Goal: Transaction & Acquisition: Purchase product/service

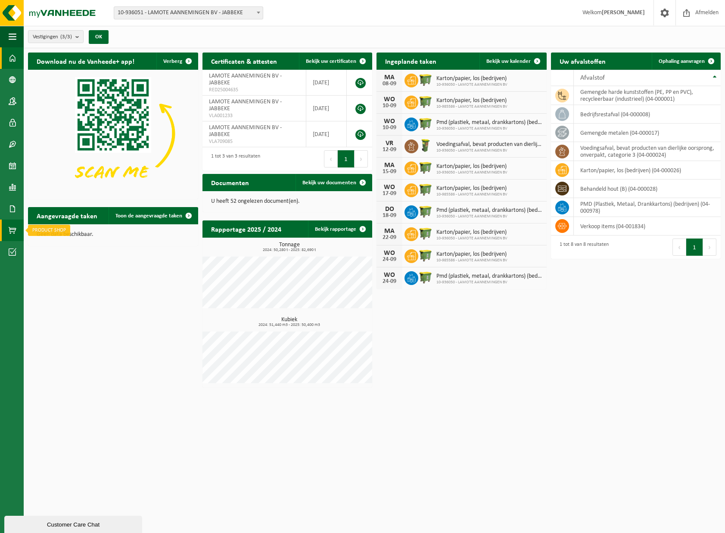
click at [14, 228] on span at bounding box center [13, 231] width 8 height 22
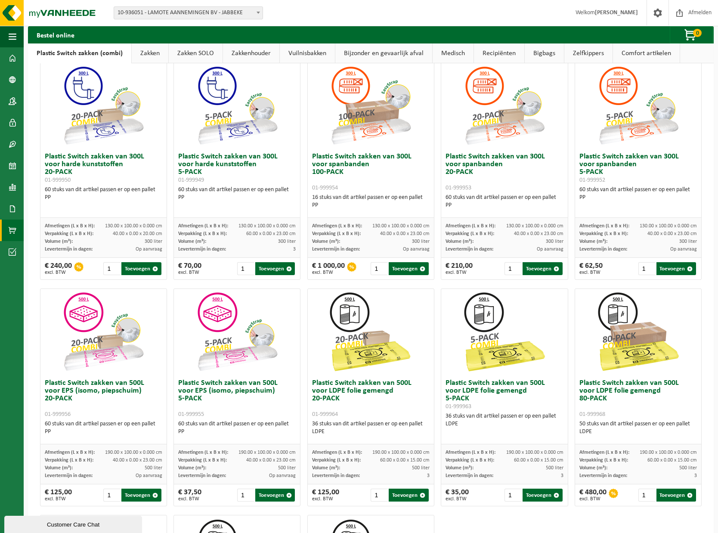
scroll to position [103, 0]
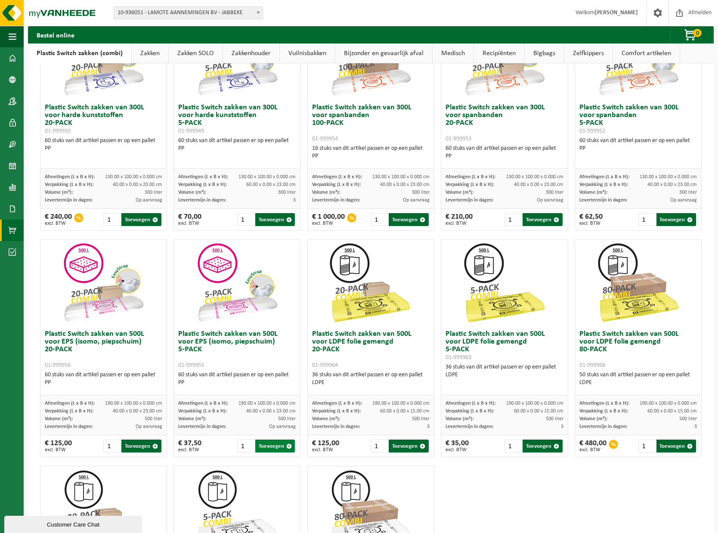
click at [286, 448] on span "button" at bounding box center [289, 447] width 6 height 6
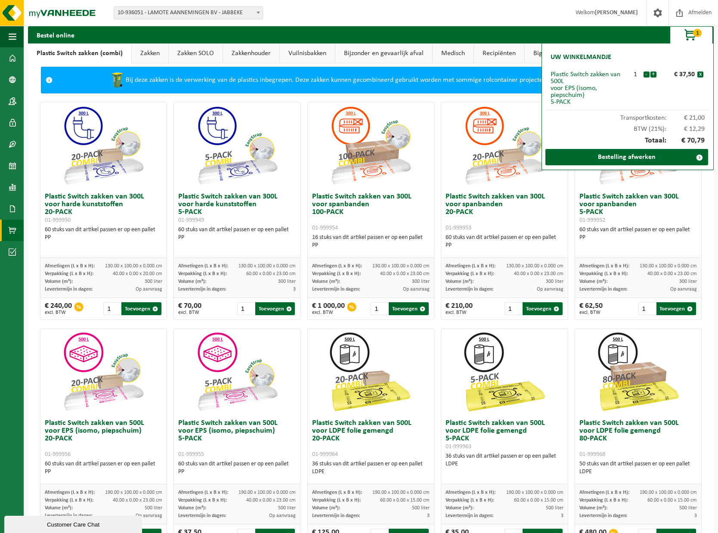
scroll to position [0, 0]
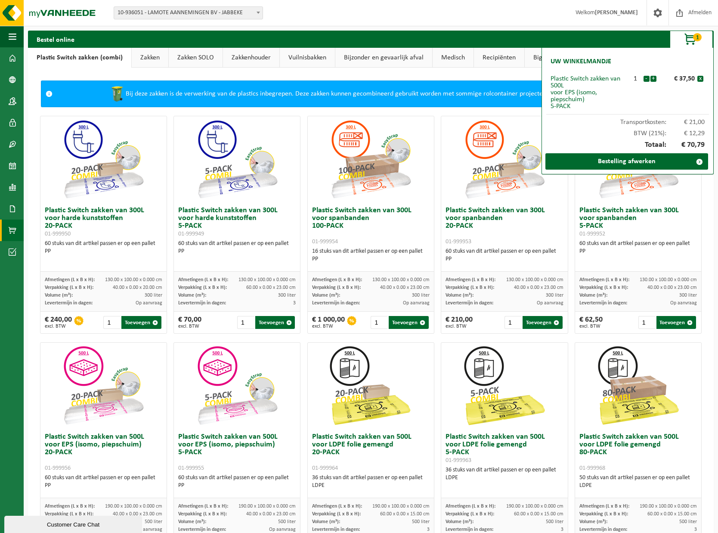
click at [323, 93] on div "Bij deze zakken is de verwerking van de plastics inbegrepen. Deze zakken kunnen…" at bounding box center [370, 94] width 627 height 26
click at [690, 40] on span "button" at bounding box center [691, 39] width 43 height 17
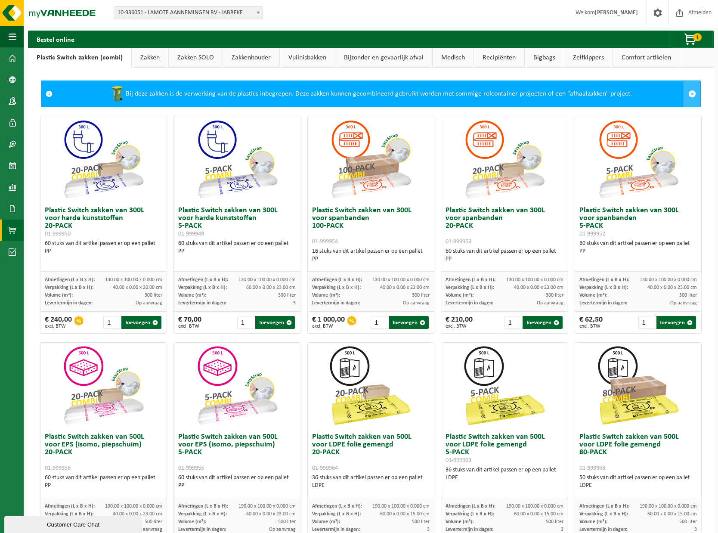
click at [689, 94] on span at bounding box center [693, 94] width 8 height 8
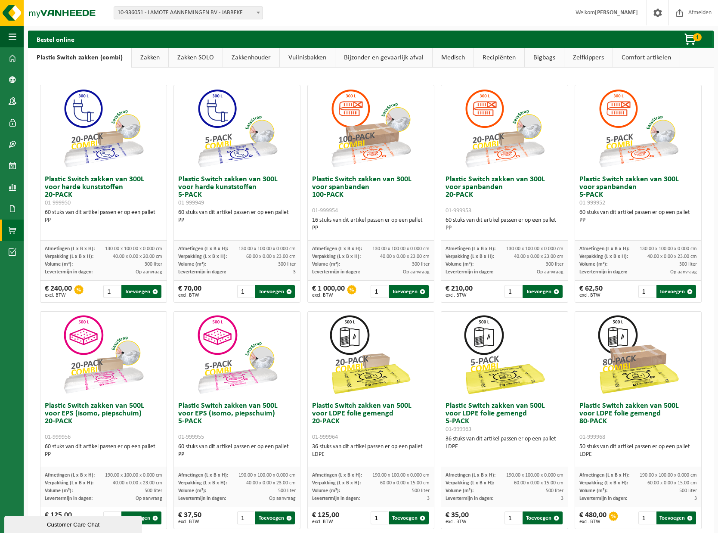
click at [506, 59] on link "Recipiënten" at bounding box center [499, 58] width 50 height 20
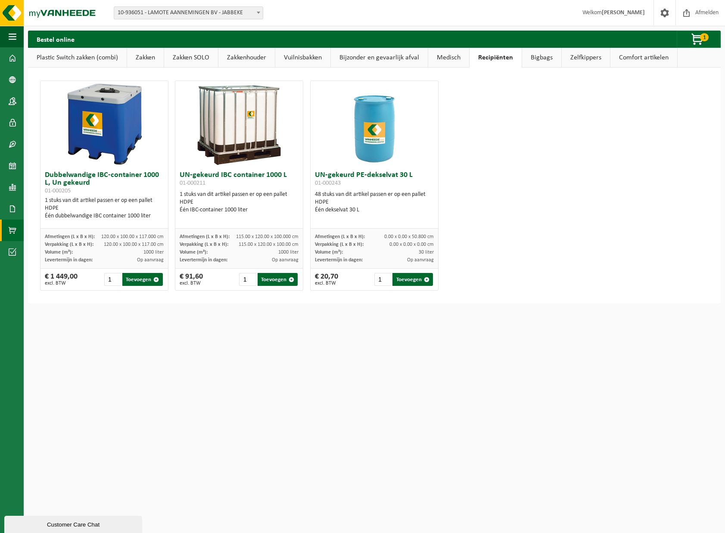
click at [143, 59] on link "Zakken" at bounding box center [145, 58] width 37 height 20
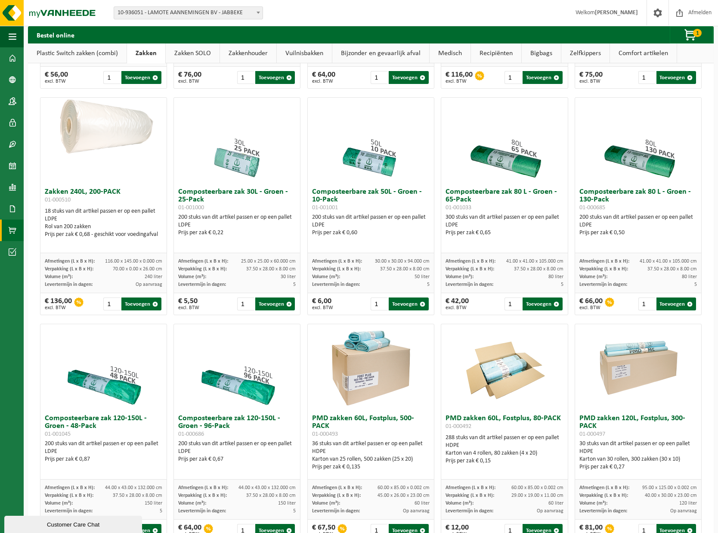
scroll to position [215, 0]
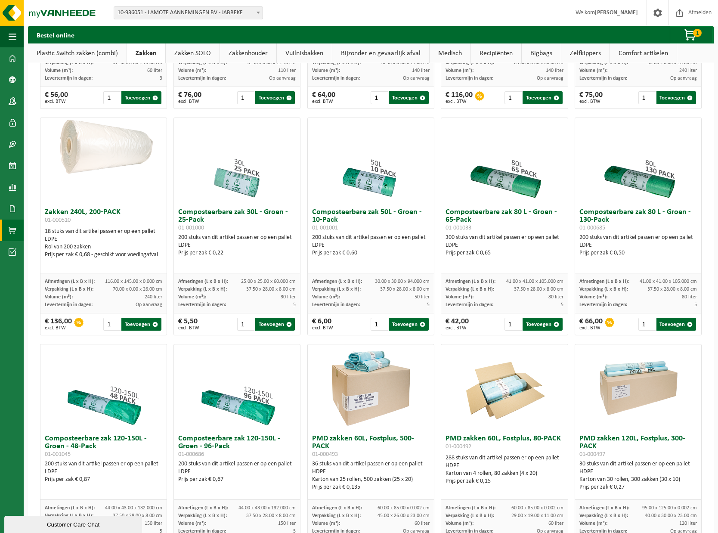
click at [490, 186] on img at bounding box center [505, 161] width 86 height 86
click at [511, 327] on input "2" at bounding box center [513, 324] width 17 height 13
click at [511, 327] on input "3" at bounding box center [513, 324] width 17 height 13
click at [511, 327] on input "4" at bounding box center [513, 324] width 17 height 13
click at [511, 327] on input "5" at bounding box center [513, 324] width 17 height 13
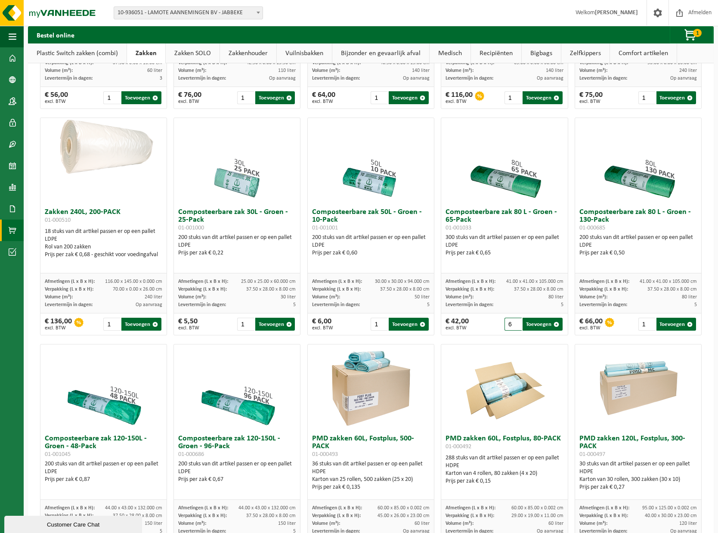
click at [511, 327] on input "6" at bounding box center [513, 324] width 17 height 13
click at [511, 327] on input "7" at bounding box center [513, 324] width 17 height 13
click at [511, 327] on input "8" at bounding box center [513, 324] width 17 height 13
click at [511, 327] on input "9" at bounding box center [513, 324] width 17 height 13
click at [511, 327] on input "10" at bounding box center [513, 324] width 17 height 13
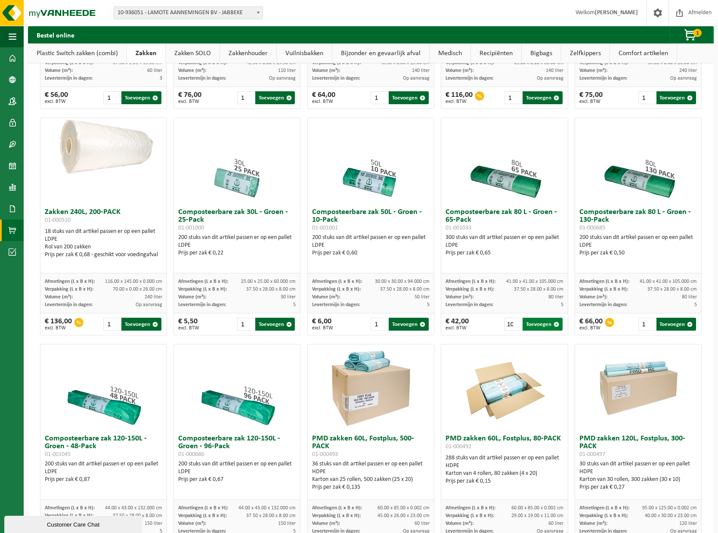
click at [540, 331] on button "Toevoegen" at bounding box center [543, 324] width 40 height 13
type input "1"
click at [698, 37] on span "button" at bounding box center [691, 35] width 43 height 17
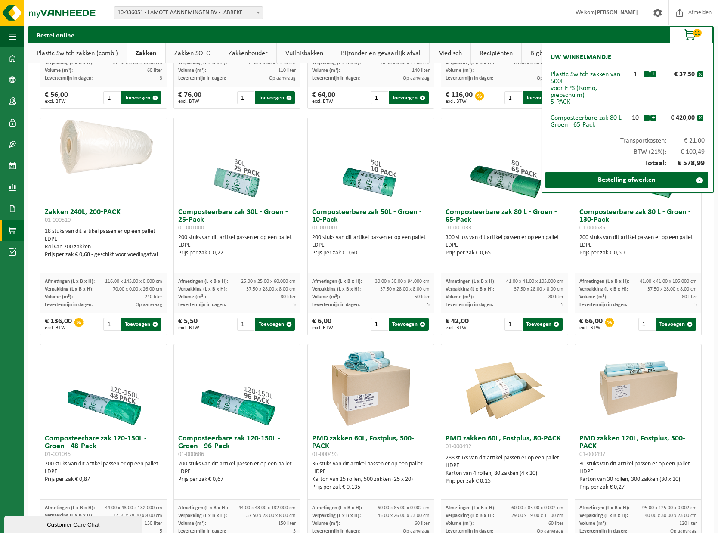
scroll to position [0, 0]
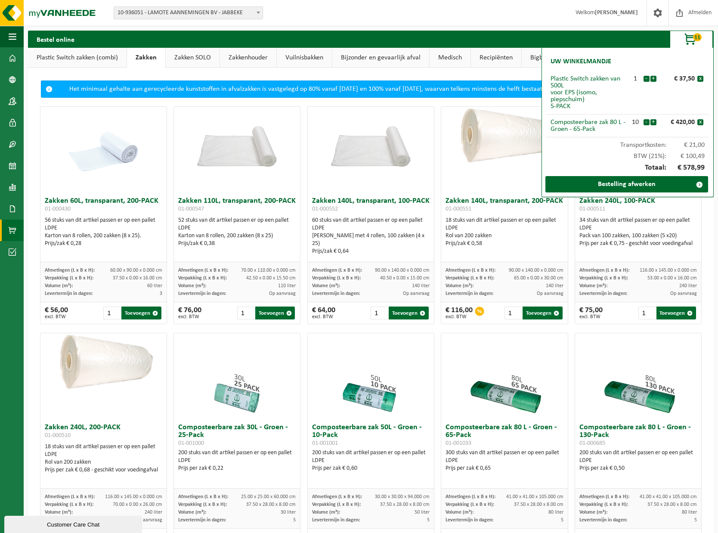
click at [648, 38] on div "Bestel online 11 Uw winkelmandje Plastic Switch zakken van 500L voor EPS (isomo…" at bounding box center [371, 39] width 686 height 17
click at [686, 38] on span "button" at bounding box center [691, 39] width 43 height 17
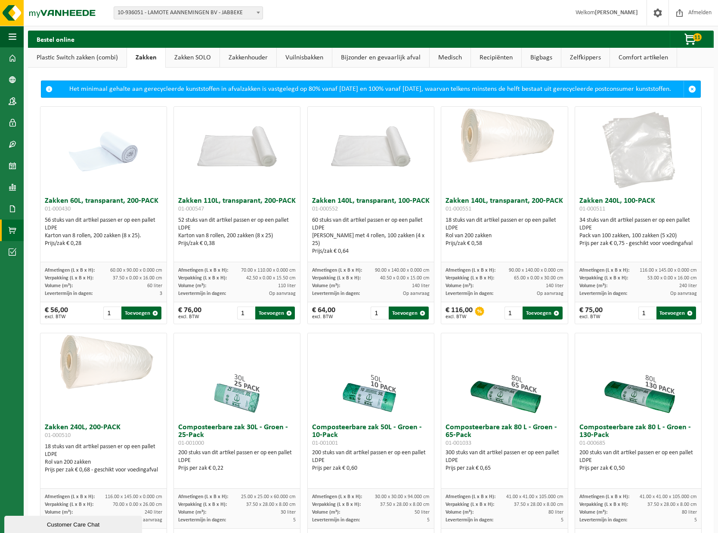
click at [439, 58] on link "Medisch" at bounding box center [450, 58] width 41 height 20
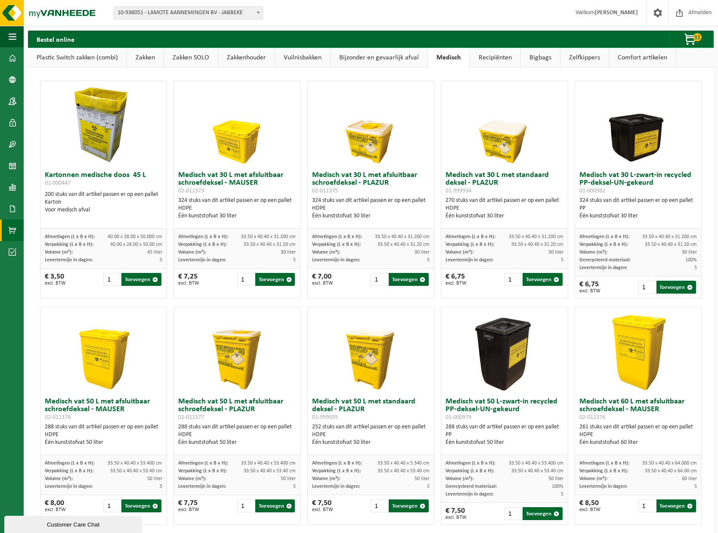
click at [409, 61] on link "Bijzonder en gevaarlijk afval" at bounding box center [379, 58] width 97 height 20
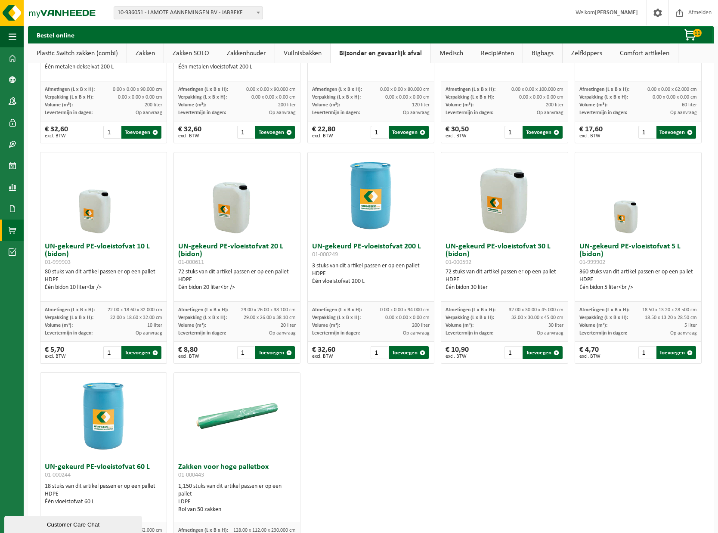
scroll to position [222, 0]
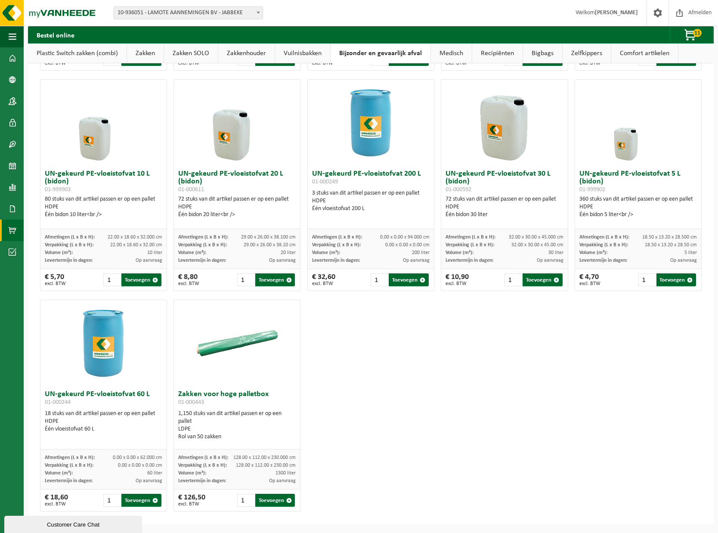
click at [213, 346] on img at bounding box center [237, 343] width 86 height 86
click at [237, 338] on img at bounding box center [237, 343] width 86 height 86
click at [233, 347] on img at bounding box center [237, 343] width 86 height 86
click at [212, 398] on h3 "Zakken voor hoge palletbox 01-000443" at bounding box center [237, 399] width 118 height 17
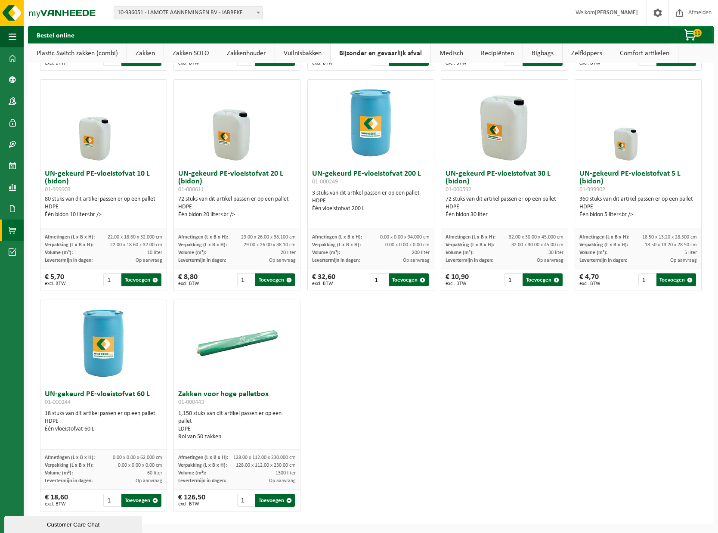
click at [198, 416] on div "1,150 stuks van dit artikel passen er op een pallet LDPE Rol van 50 zakken" at bounding box center [237, 425] width 118 height 31
click at [219, 343] on img at bounding box center [237, 343] width 86 height 86
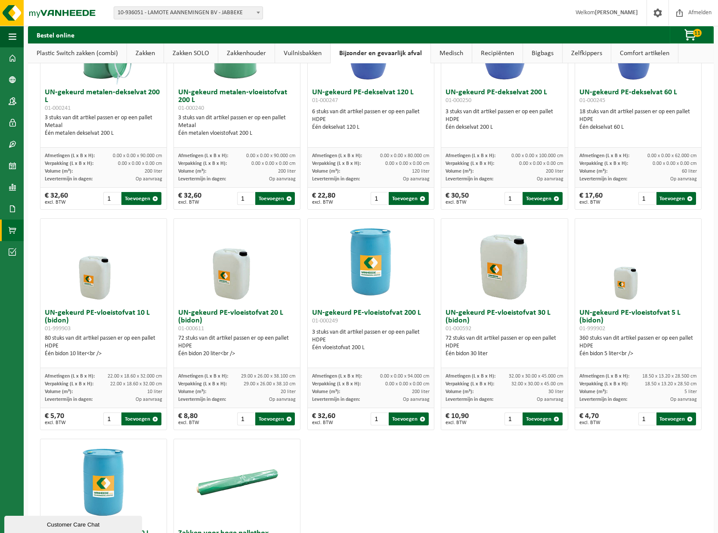
scroll to position [0, 0]
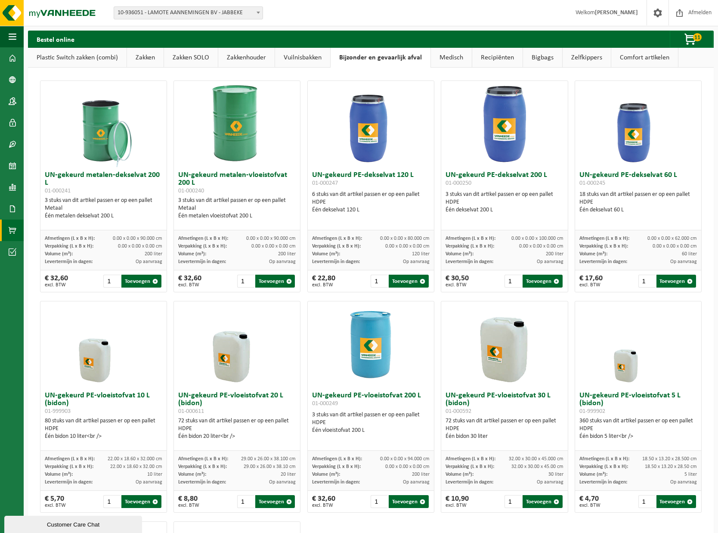
click at [524, 56] on link "Bigbags" at bounding box center [542, 58] width 39 height 20
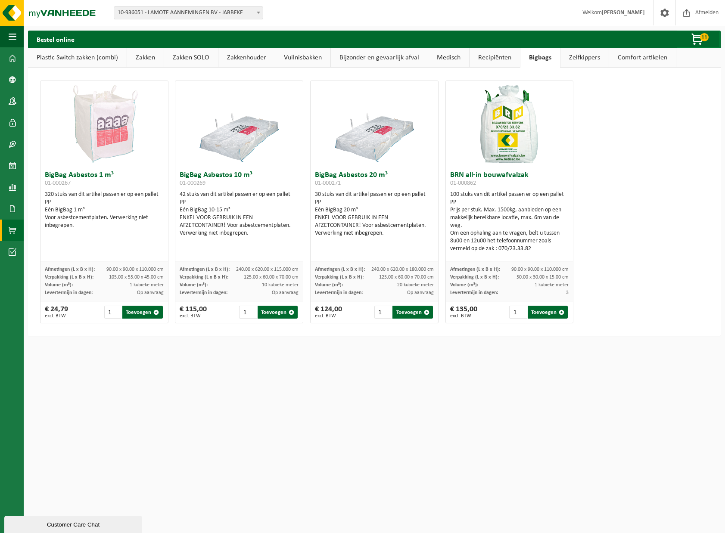
click at [576, 59] on link "Zelfkippers" at bounding box center [584, 58] width 48 height 20
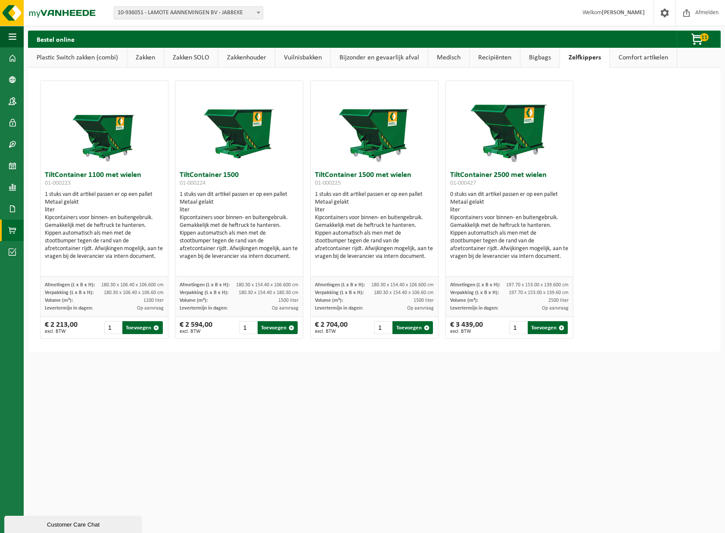
click at [641, 55] on link "Comfort artikelen" at bounding box center [643, 58] width 67 height 20
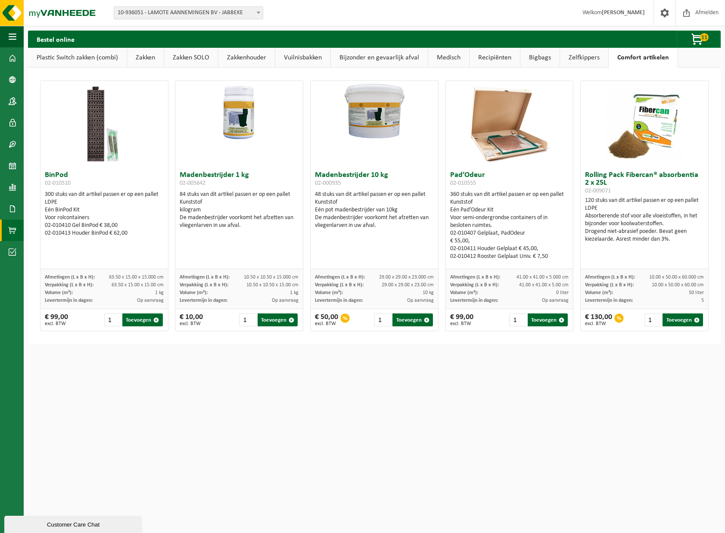
click at [586, 62] on link "Zelfkippers" at bounding box center [584, 58] width 48 height 20
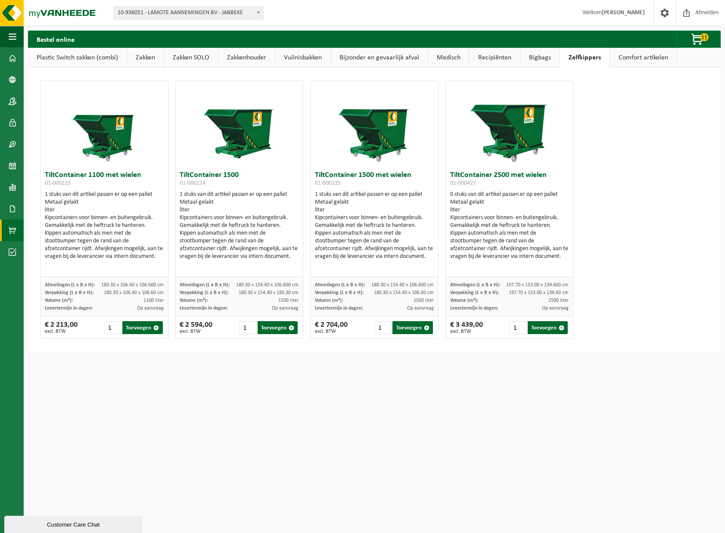
click at [548, 61] on link "Bigbags" at bounding box center [539, 58] width 39 height 20
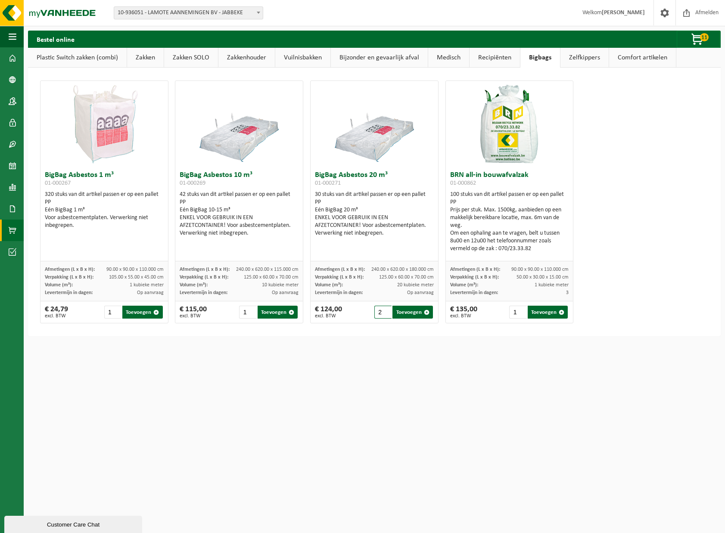
click at [382, 310] on input "2" at bounding box center [382, 312] width 17 height 13
click at [382, 310] on input "3" at bounding box center [382, 312] width 17 height 13
click at [382, 310] on input "4" at bounding box center [382, 312] width 17 height 13
click at [382, 310] on input "5" at bounding box center [382, 312] width 17 height 13
click at [416, 311] on button "Toevoegen" at bounding box center [412, 312] width 40 height 13
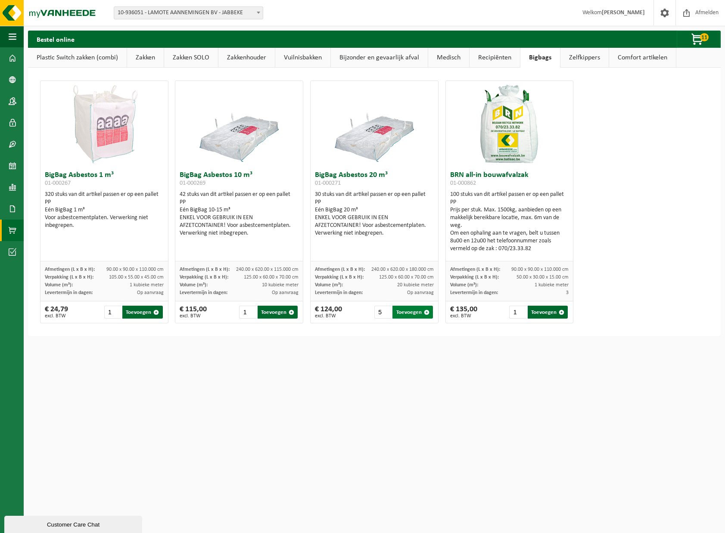
type input "1"
click at [508, 57] on link "Recipiënten" at bounding box center [494, 58] width 50 height 20
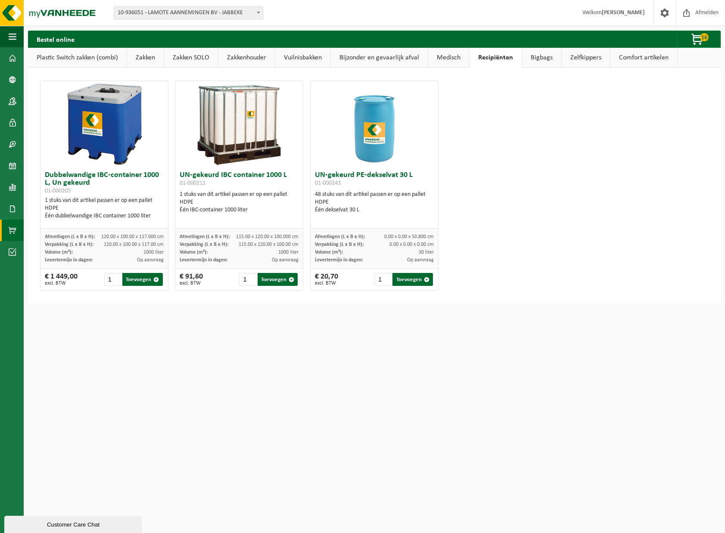
click at [447, 59] on link "Medisch" at bounding box center [448, 58] width 41 height 20
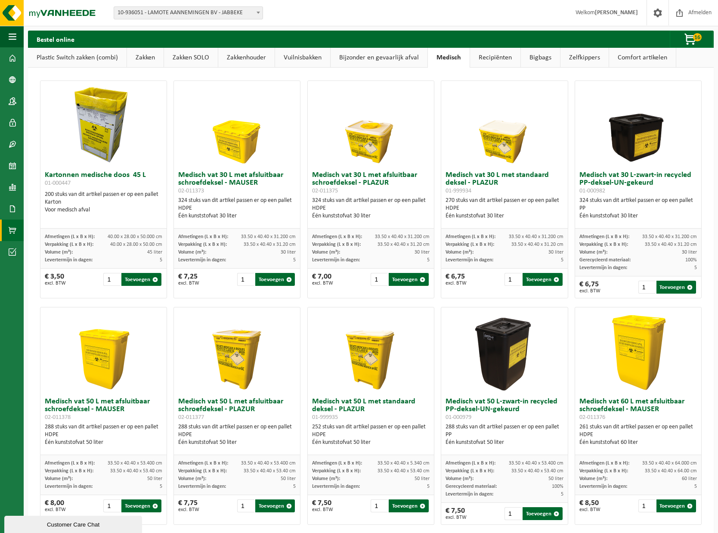
click at [403, 59] on link "Bijzonder en gevaarlijk afval" at bounding box center [379, 58] width 97 height 20
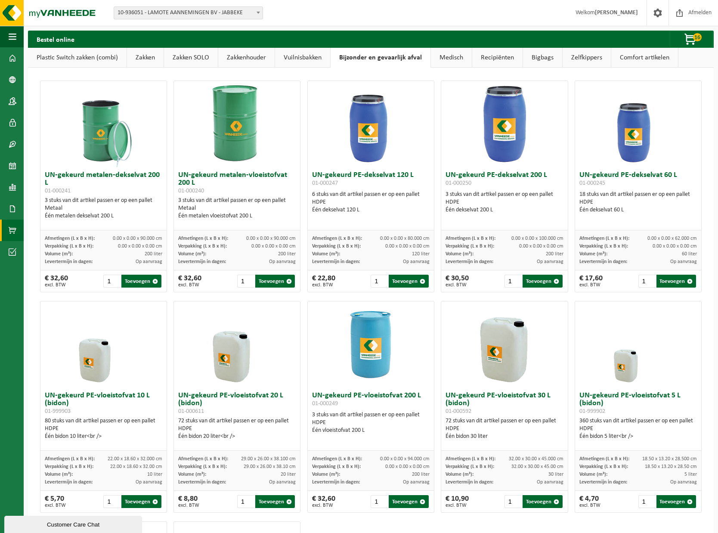
click at [320, 60] on link "Vuilnisbakken" at bounding box center [302, 58] width 55 height 20
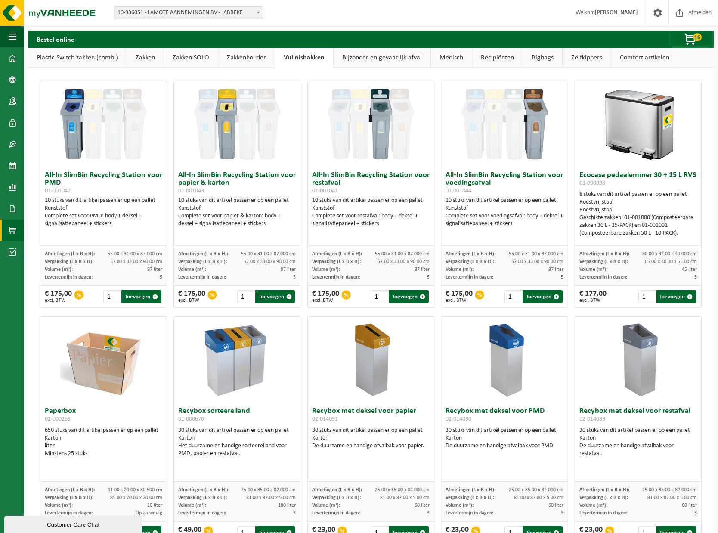
click at [252, 59] on link "Zakkenhouder" at bounding box center [246, 58] width 56 height 20
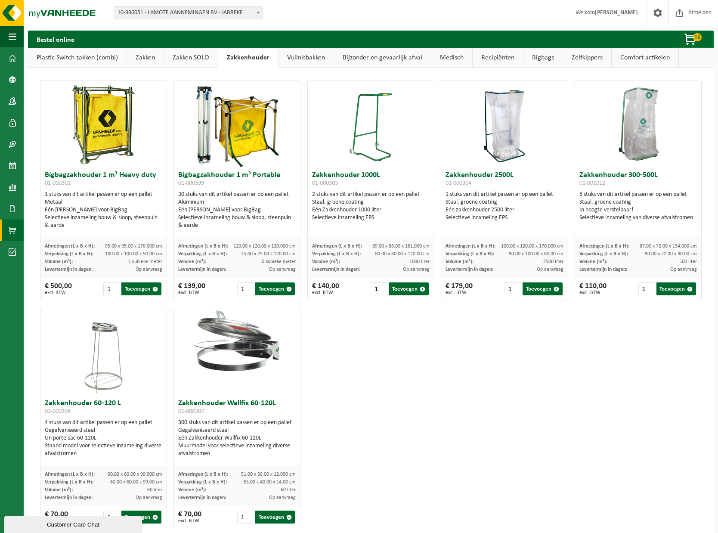
click at [205, 55] on link "Zakken SOLO" at bounding box center [191, 58] width 54 height 20
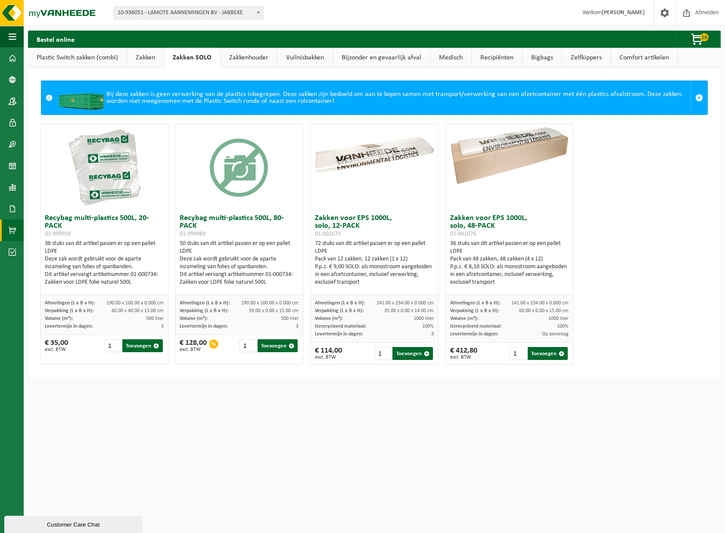
click at [147, 56] on link "Zakken" at bounding box center [145, 58] width 37 height 20
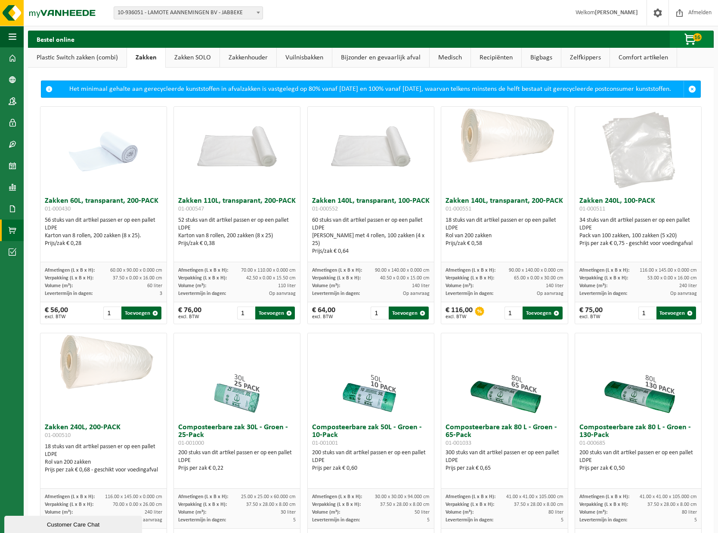
click at [691, 39] on span "button" at bounding box center [691, 39] width 43 height 17
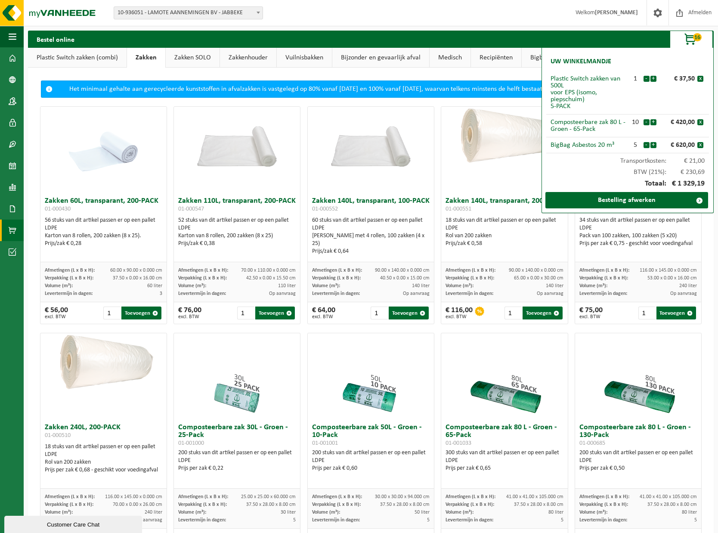
click at [585, 178] on div "Totaal: € 1 329,19" at bounding box center [627, 184] width 163 height 16
click at [646, 147] on button "-" at bounding box center [647, 145] width 6 height 6
click at [571, 146] on div "BigBag Asbestos 20 m³" at bounding box center [589, 145] width 77 height 7
click at [400, 61] on link "Bijzonder en gevaarlijk afval" at bounding box center [380, 58] width 97 height 20
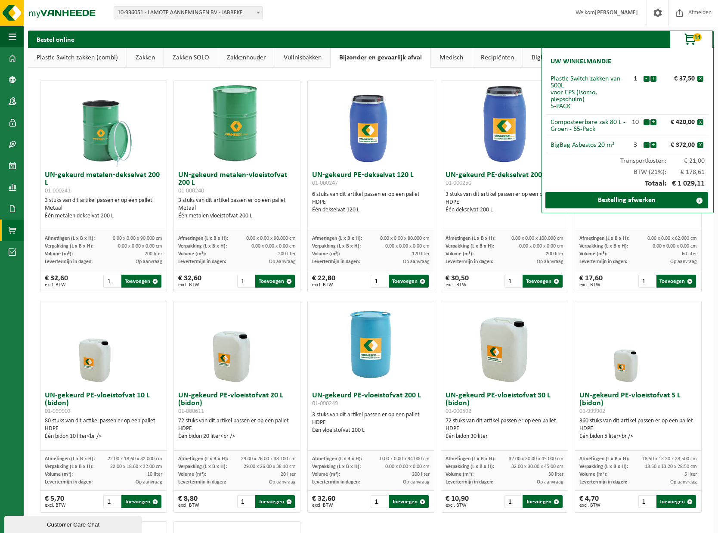
click at [701, 40] on span "14" at bounding box center [697, 37] width 9 height 8
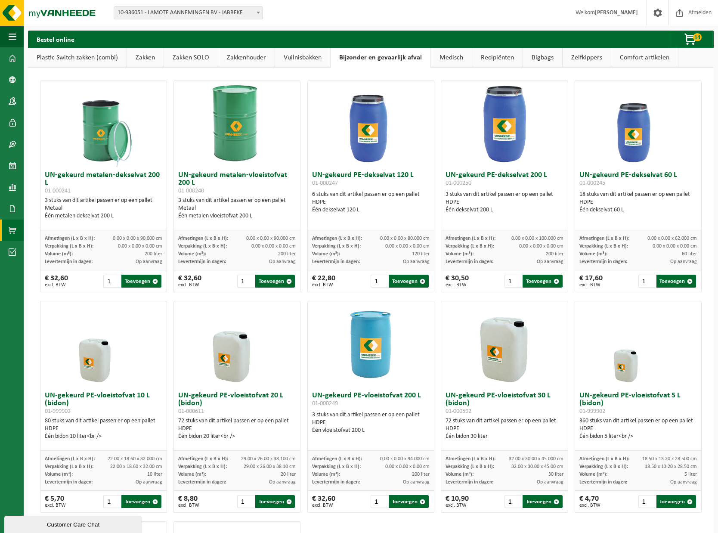
click at [536, 62] on link "Bigbags" at bounding box center [542, 58] width 39 height 20
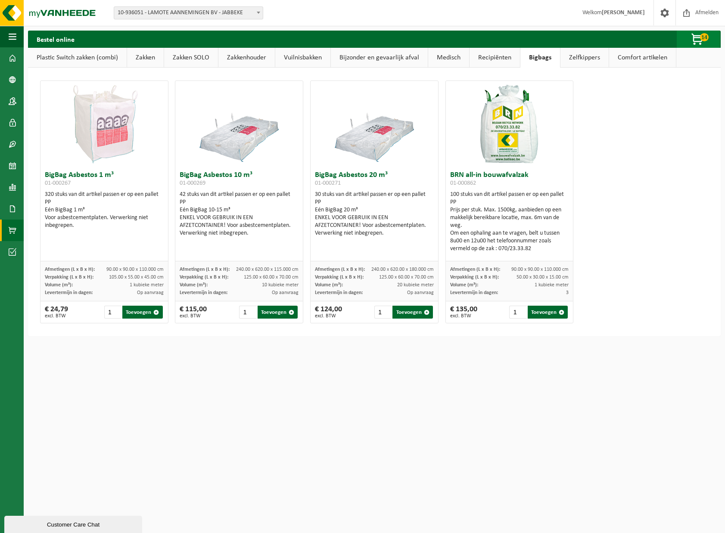
click at [687, 43] on span "button" at bounding box center [697, 39] width 43 height 17
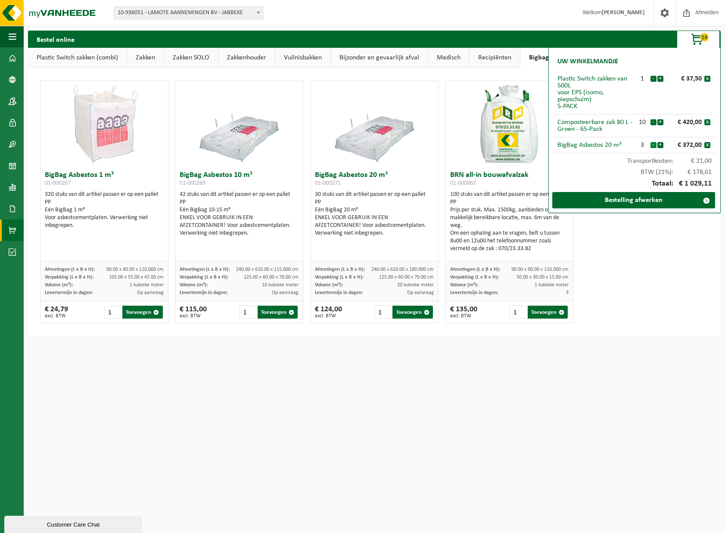
click at [651, 145] on button "-" at bounding box center [653, 145] width 6 height 6
click at [304, 61] on link "Vuilnisbakken" at bounding box center [302, 58] width 55 height 20
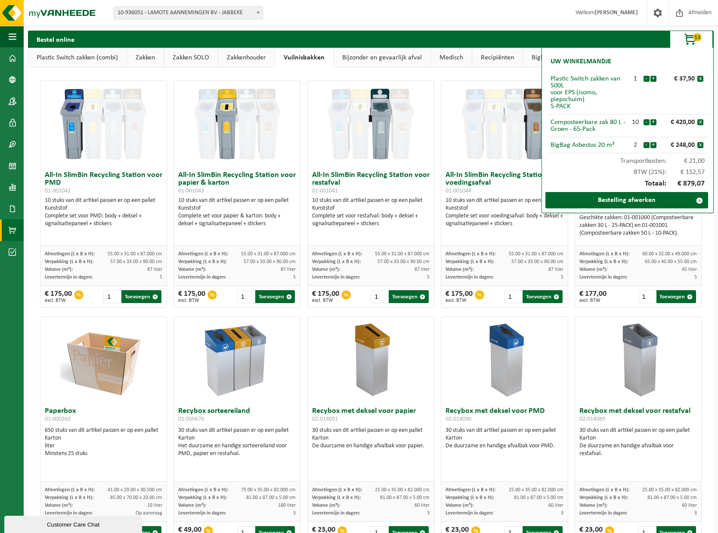
click at [694, 40] on span "button" at bounding box center [691, 39] width 43 height 17
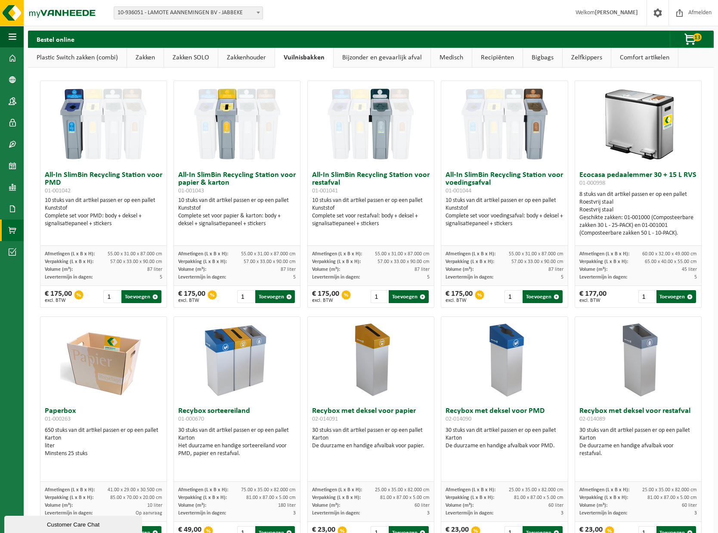
click at [242, 56] on link "Zakkenhouder" at bounding box center [246, 58] width 56 height 20
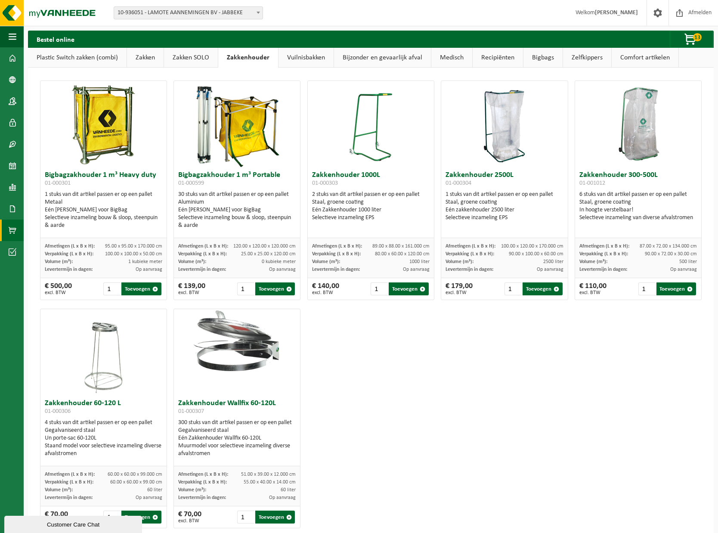
click at [191, 60] on link "Zakken SOLO" at bounding box center [191, 58] width 54 height 20
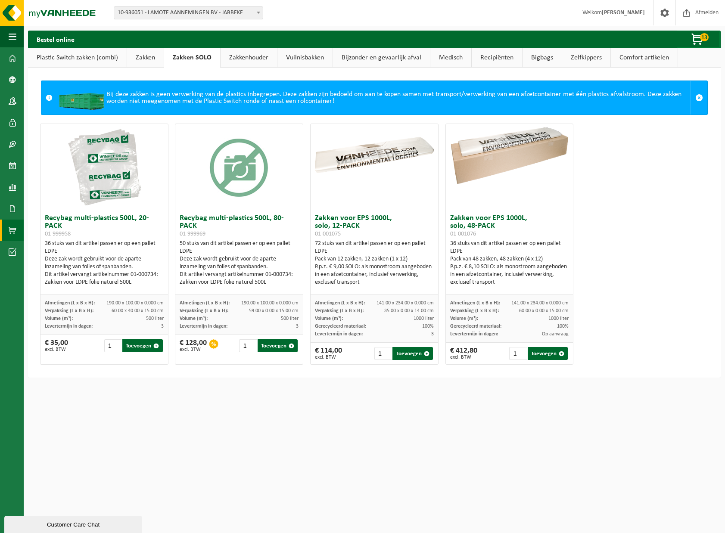
click at [149, 59] on link "Zakken" at bounding box center [145, 58] width 37 height 20
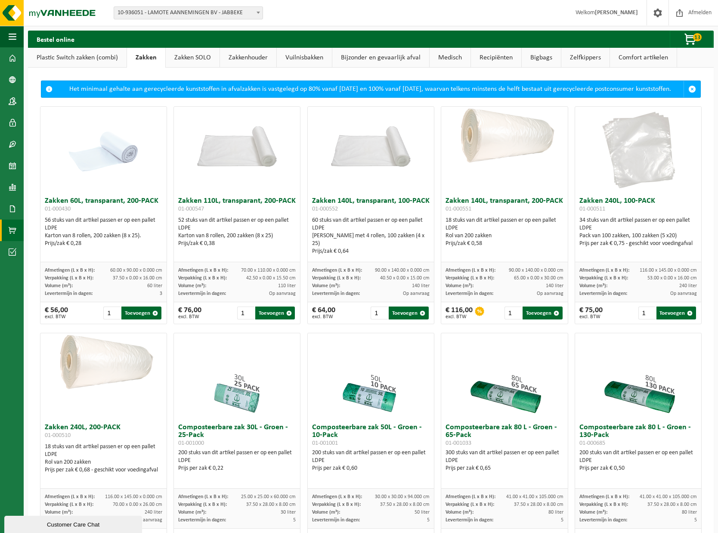
click at [295, 58] on link "Vuilnisbakken" at bounding box center [304, 58] width 55 height 20
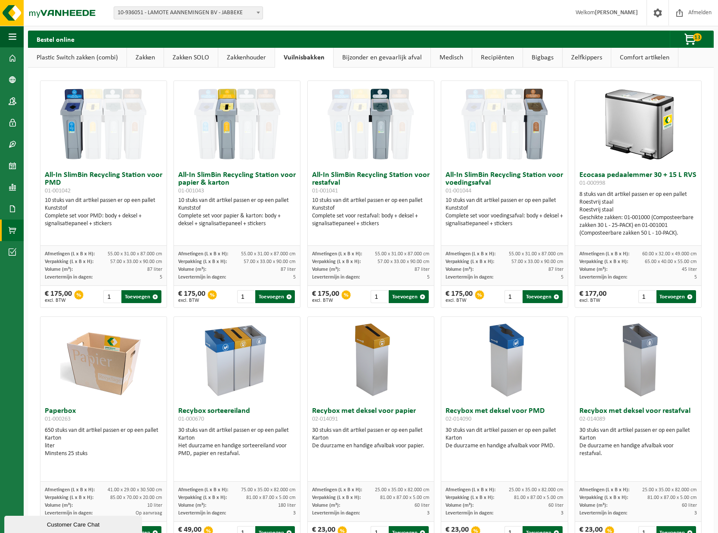
click at [81, 58] on link "Plastic Switch zakken (combi)" at bounding box center [77, 58] width 99 height 20
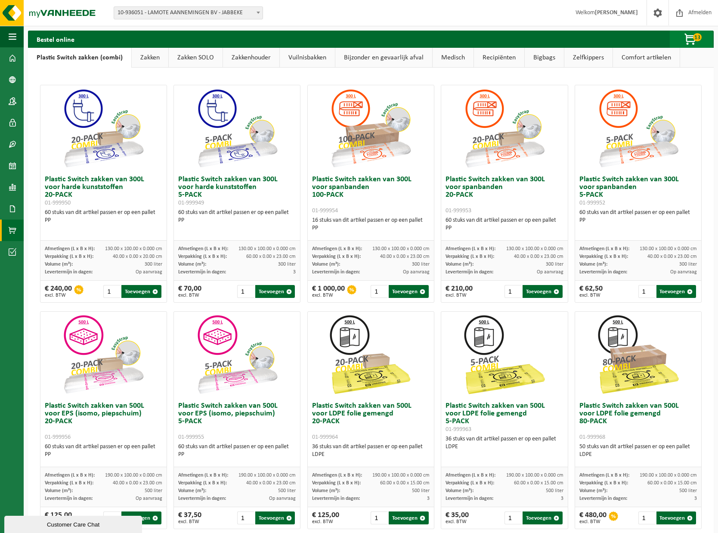
click at [691, 38] on span "button" at bounding box center [691, 39] width 43 height 17
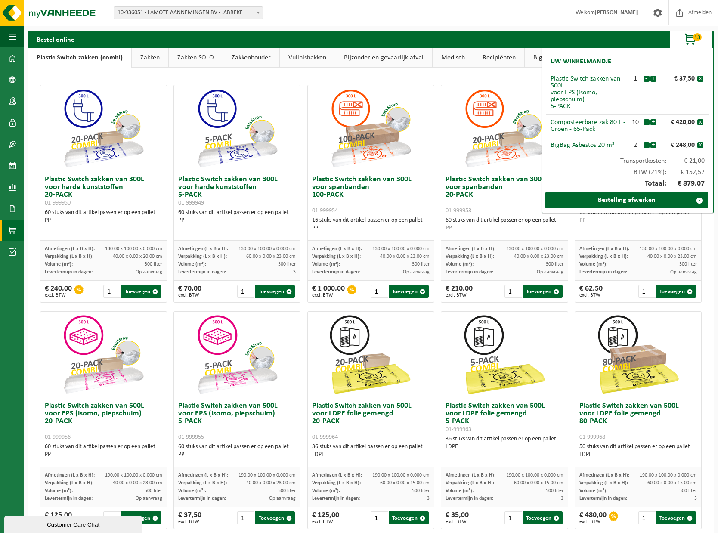
click at [652, 101] on li "Plastic Switch zakken van 500L voor EPS (isomo, piepschuim) 5-PACK 1 - + € 37,5…" at bounding box center [627, 92] width 163 height 43
click at [646, 80] on button "-" at bounding box center [647, 79] width 6 height 6
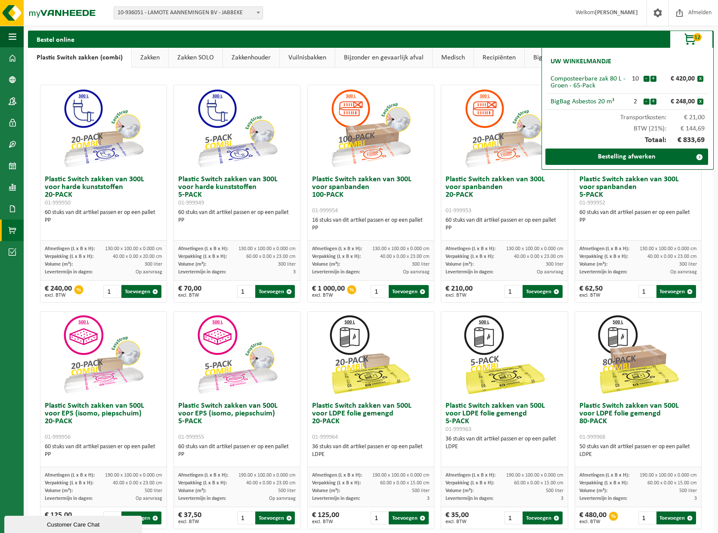
click at [583, 134] on div "Totaal: € 833,69" at bounding box center [627, 140] width 163 height 16
click at [652, 77] on button "+" at bounding box center [654, 79] width 6 height 6
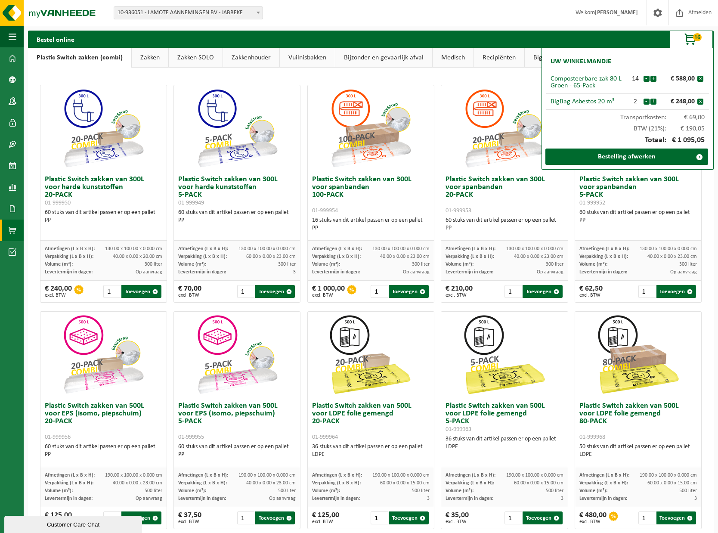
click at [652, 77] on button "+" at bounding box center [654, 79] width 6 height 6
click at [647, 77] on button "-" at bounding box center [647, 79] width 6 height 6
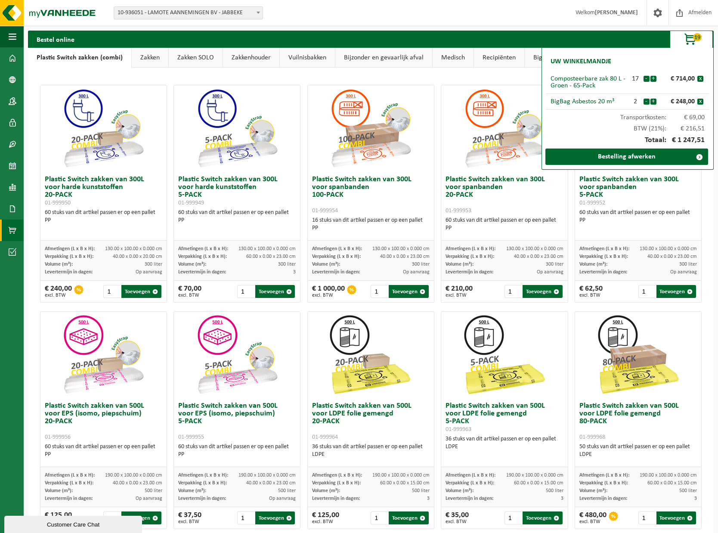
click at [647, 77] on button "-" at bounding box center [647, 79] width 6 height 6
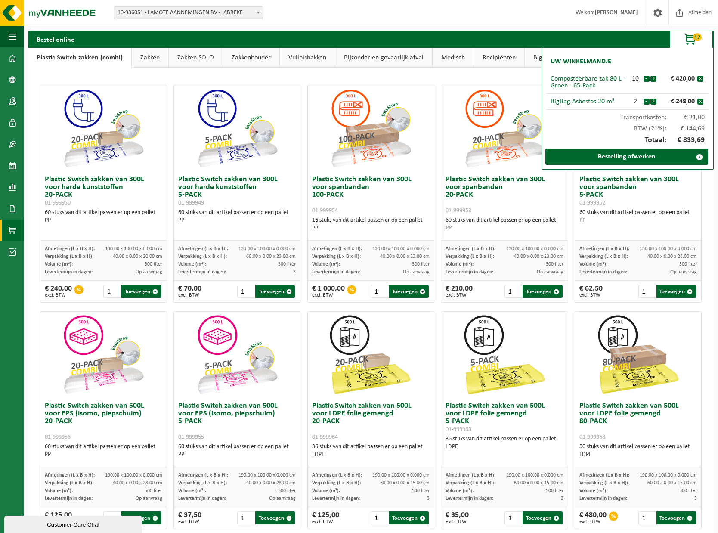
click at [576, 135] on div "Totaal: € 833,69" at bounding box center [627, 140] width 163 height 16
click at [641, 160] on link "Bestelling afwerken" at bounding box center [627, 157] width 163 height 16
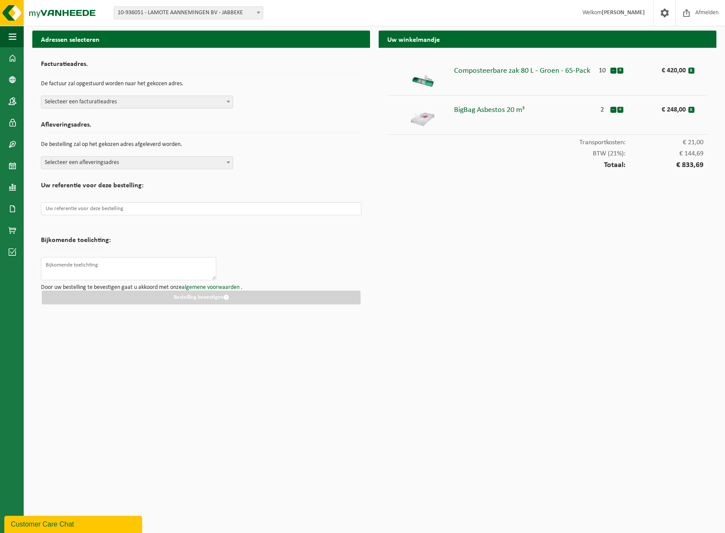
click at [101, 105] on span "Selecteer een facturatieadres" at bounding box center [136, 102] width 191 height 12
select select "137772"
click at [224, 125] on h2 "Afleveringsadres." at bounding box center [201, 127] width 320 height 12
click at [111, 164] on span "Selecteer een afleveringsadres" at bounding box center [136, 163] width 191 height 12
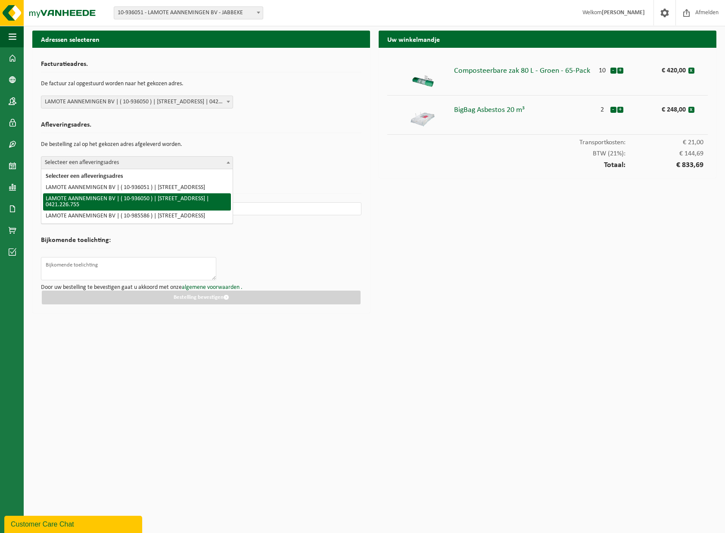
select select "137772"
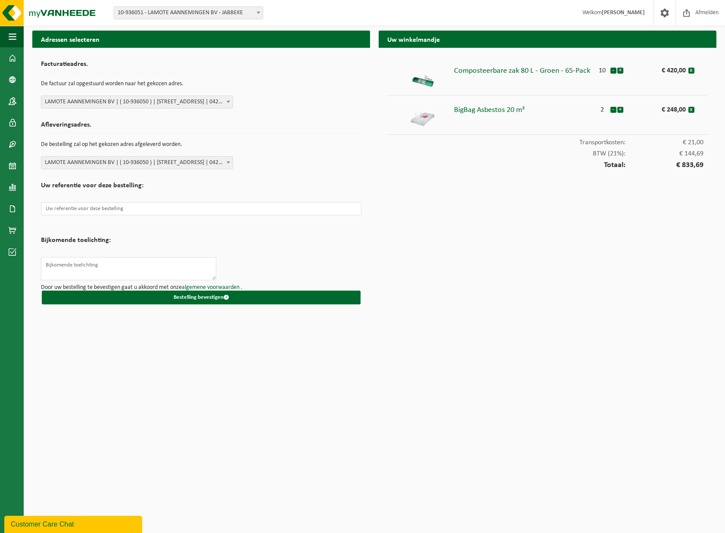
click at [335, 186] on h2 "Uw referentie voor deze bestelling:" at bounding box center [201, 188] width 320 height 12
click at [101, 212] on input "text" at bounding box center [201, 208] width 320 height 13
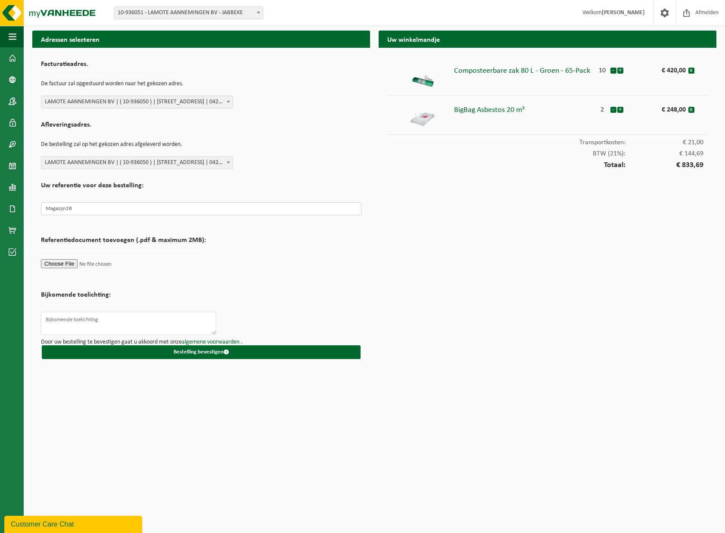
type input "Magazijn2B"
click at [247, 259] on form "Facturatieadres. De factuur zal opgestuurd worden naar het gekozen adres. Selec…" at bounding box center [201, 207] width 320 height 303
click at [299, 295] on form "Facturatieadres. De factuur zal opgestuurd worden naar het gekozen adres. Selec…" at bounding box center [201, 207] width 320 height 303
click at [205, 350] on button "Bestelling bevestigen" at bounding box center [201, 352] width 319 height 14
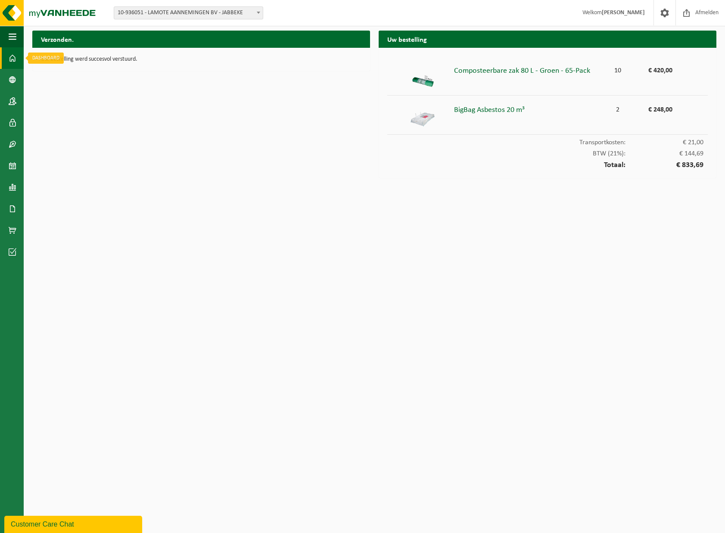
click at [15, 61] on span at bounding box center [13, 58] width 8 height 22
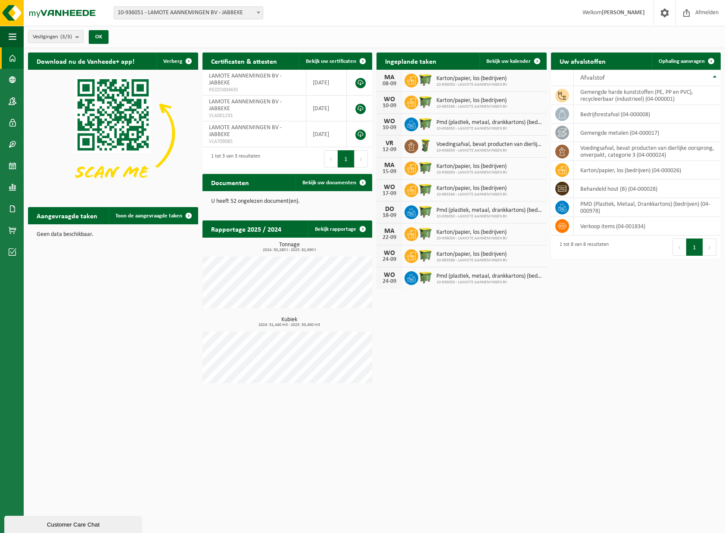
click at [556, 404] on html "Vestiging: 10-936051 - LAMOTE AANNEMINGEN BV - JABBEKE 10-936050 - LAMOTE AANNE…" at bounding box center [362, 266] width 725 height 533
click at [457, 408] on html "Vestiging: 10-936051 - LAMOTE AANNEMINGEN BV - JABBEKE 10-936050 - LAMOTE AANNE…" at bounding box center [362, 266] width 725 height 533
click at [13, 233] on span at bounding box center [13, 231] width 8 height 22
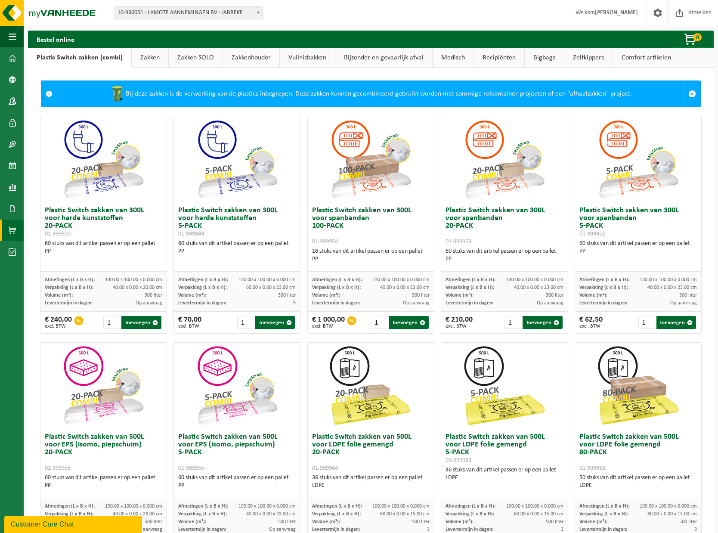
click at [546, 58] on link "Bigbags" at bounding box center [544, 58] width 39 height 20
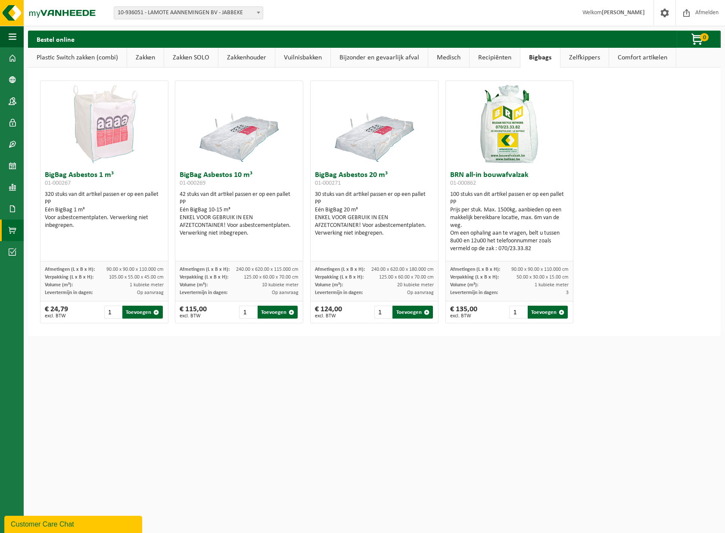
click at [504, 56] on link "Recipiënten" at bounding box center [494, 58] width 50 height 20
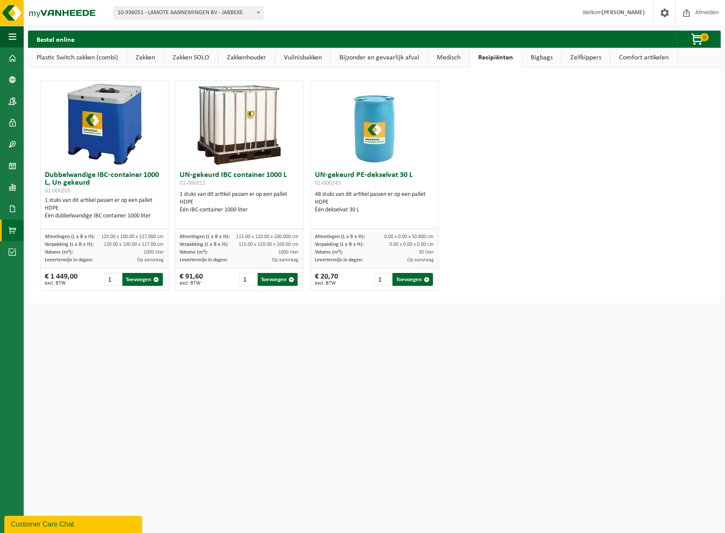
click at [445, 56] on link "Medisch" at bounding box center [448, 58] width 41 height 20
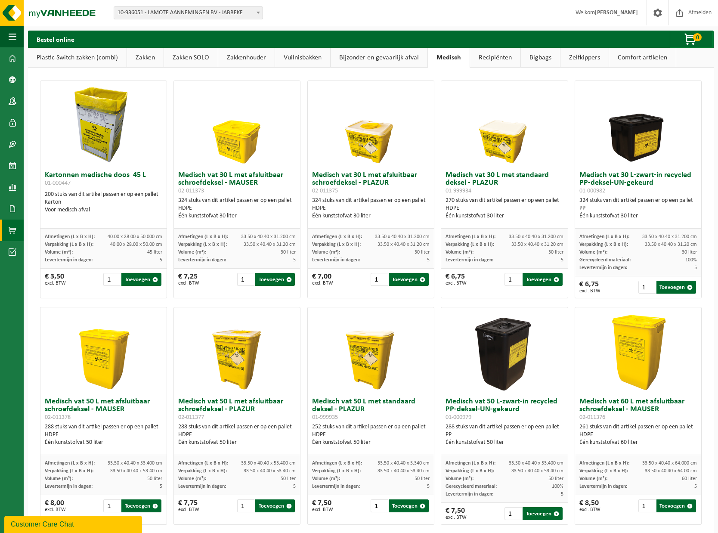
click at [294, 58] on link "Vuilnisbakken" at bounding box center [302, 58] width 55 height 20
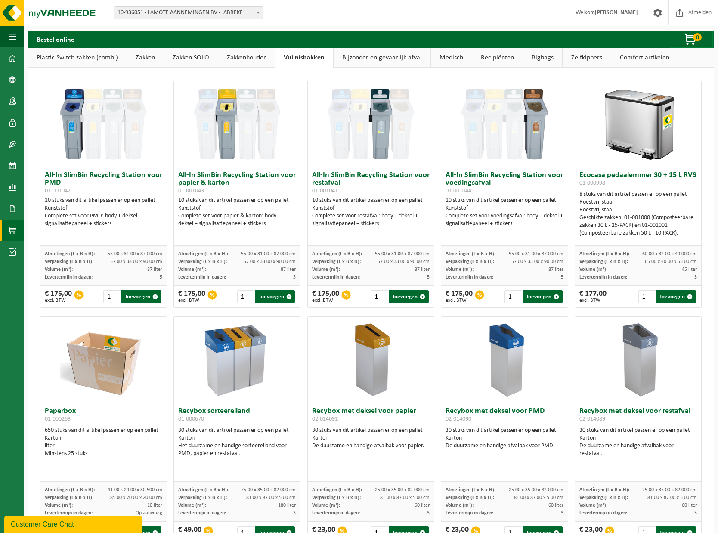
click at [362, 59] on link "Bijzonder en gevaarlijk afval" at bounding box center [382, 58] width 97 height 20
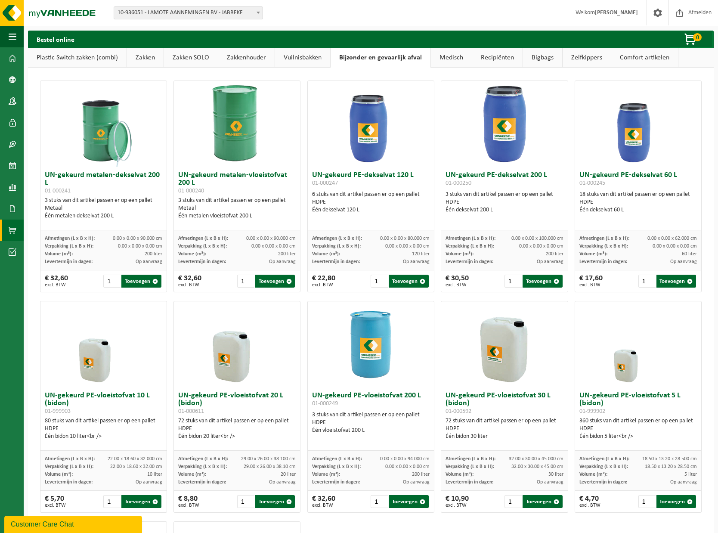
click at [158, 60] on link "Zakken" at bounding box center [145, 58] width 37 height 20
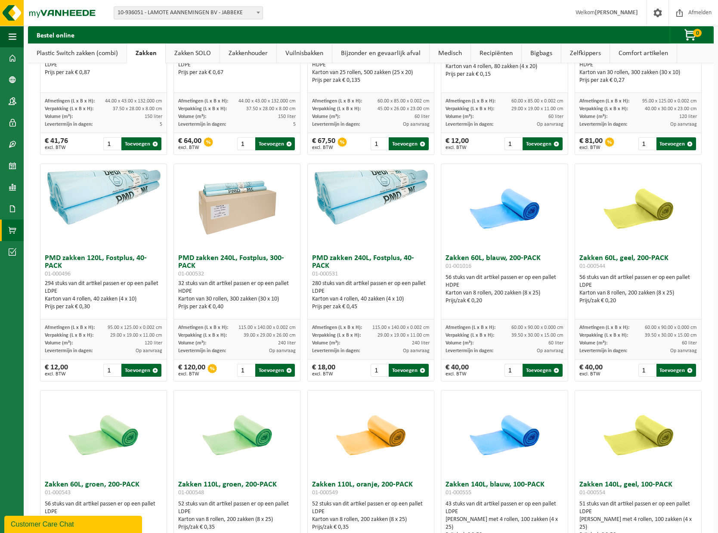
scroll to position [564, 0]
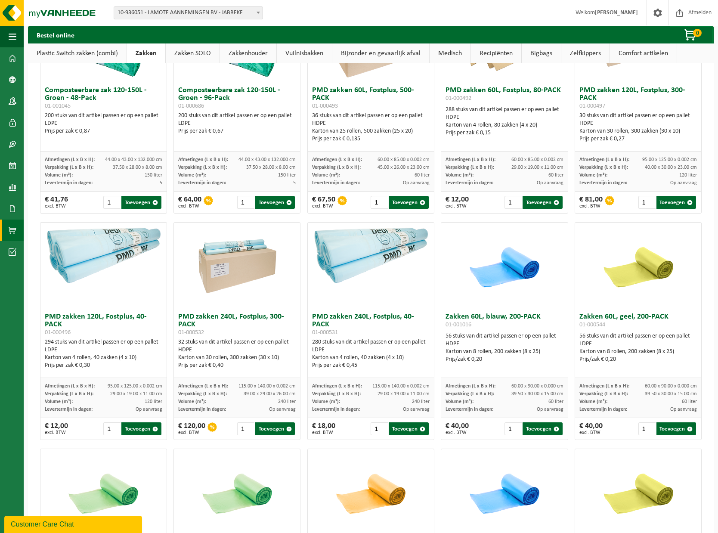
click at [217, 53] on link "Zakken SOLO" at bounding box center [193, 53] width 54 height 20
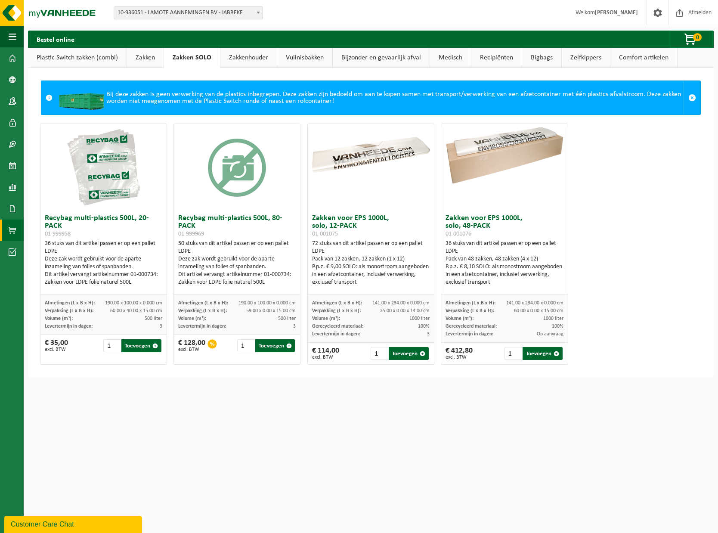
scroll to position [0, 0]
click at [245, 61] on link "Zakkenhouder" at bounding box center [248, 58] width 56 height 20
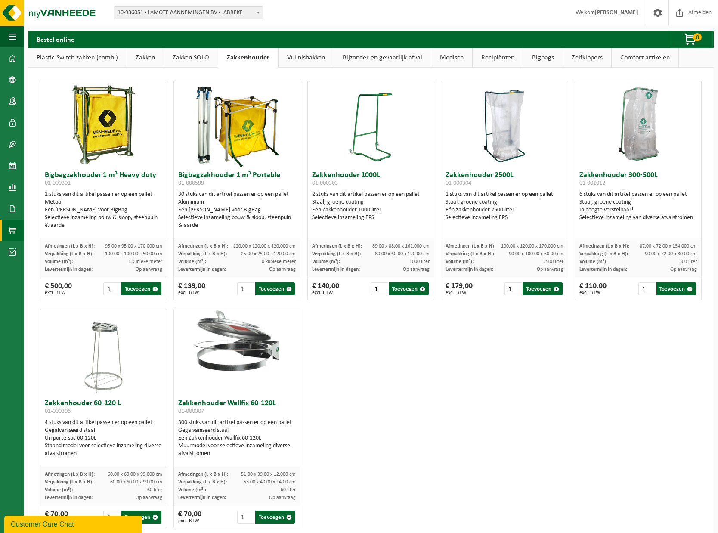
click at [298, 60] on link "Vuilnisbakken" at bounding box center [306, 58] width 55 height 20
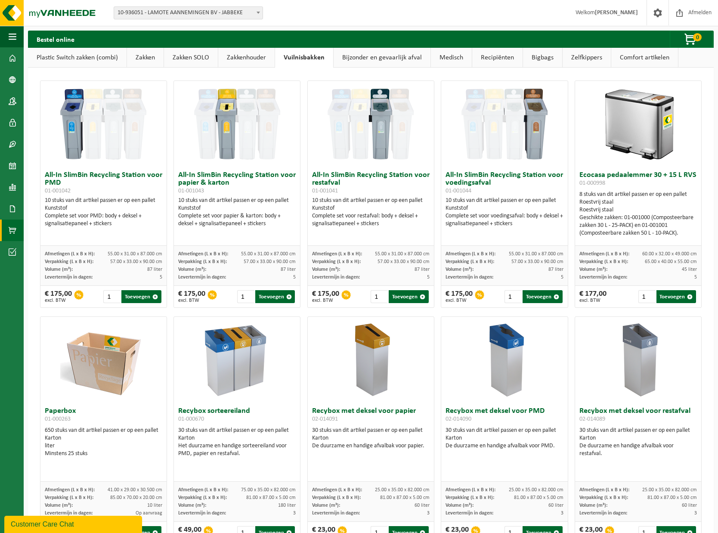
click at [626, 62] on link "Comfort artikelen" at bounding box center [644, 58] width 67 height 20
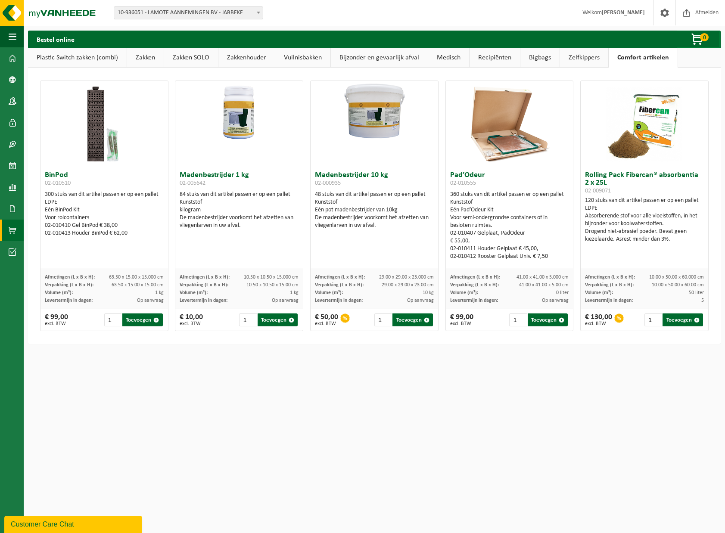
click at [587, 59] on link "Zelfkippers" at bounding box center [584, 58] width 48 height 20
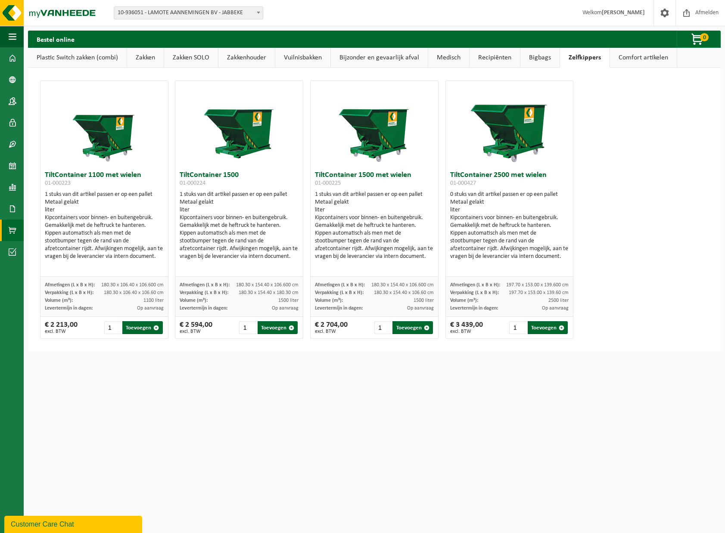
click at [539, 60] on link "Bigbags" at bounding box center [539, 58] width 39 height 20
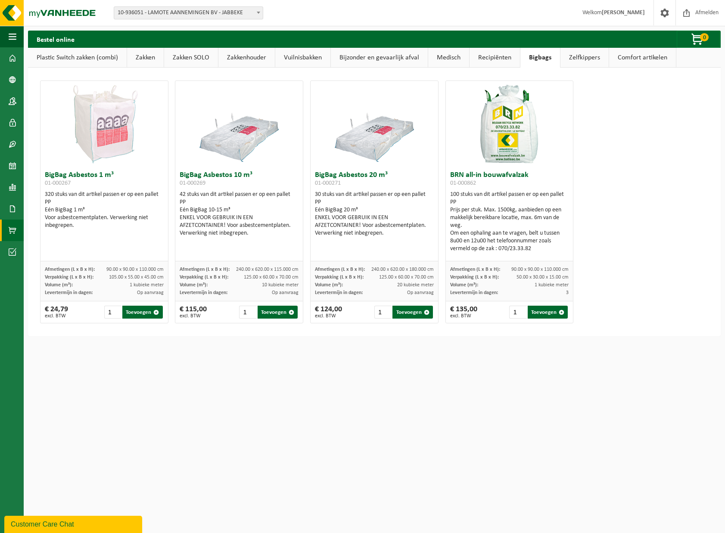
click at [501, 60] on link "Recipiënten" at bounding box center [494, 58] width 50 height 20
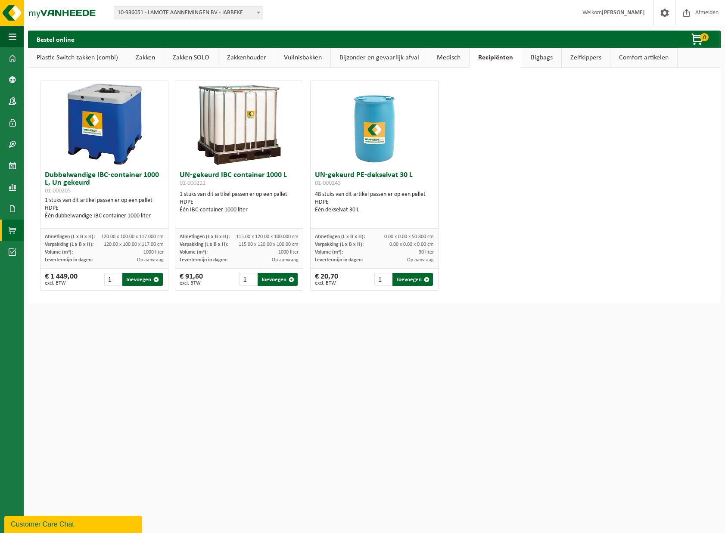
click at [432, 58] on link "Medisch" at bounding box center [448, 58] width 41 height 20
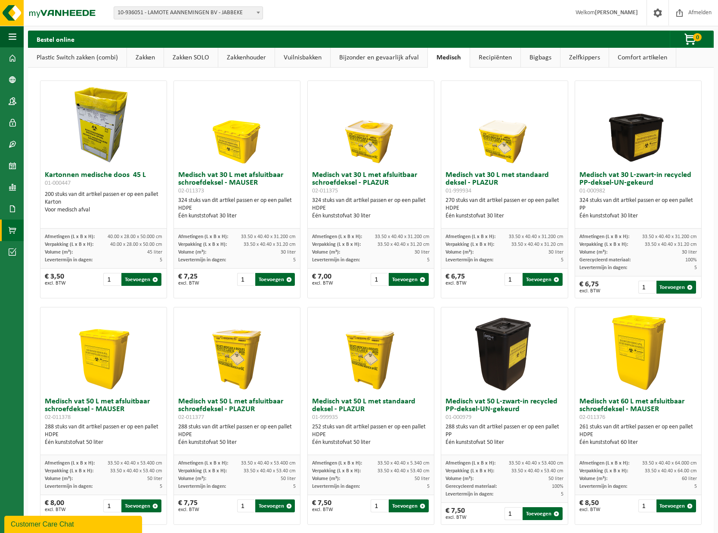
click at [397, 58] on link "Bijzonder en gevaarlijk afval" at bounding box center [379, 58] width 97 height 20
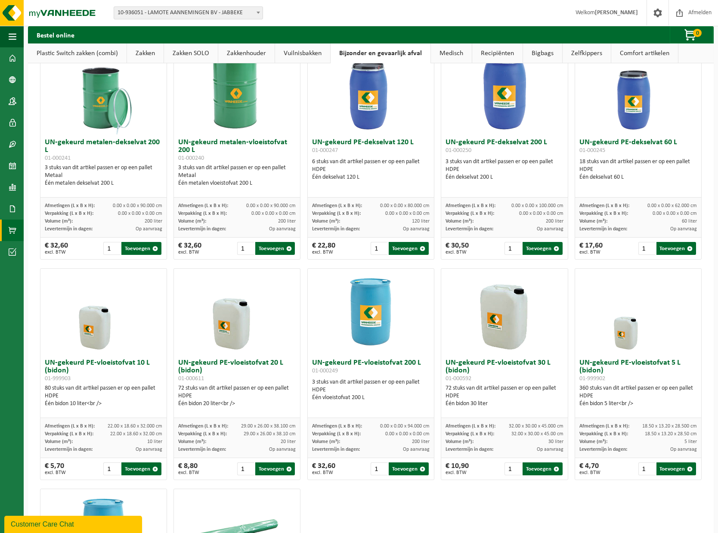
scroll to position [222, 0]
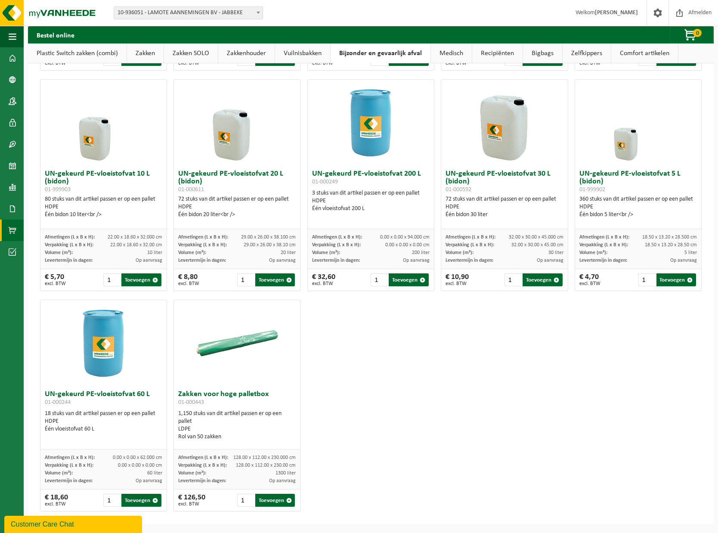
click at [228, 357] on img at bounding box center [237, 343] width 86 height 86
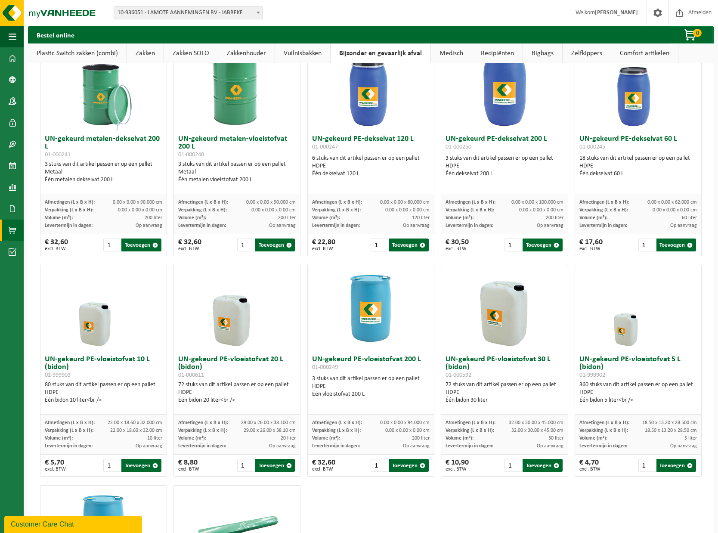
scroll to position [0, 0]
